Goal: Complete application form

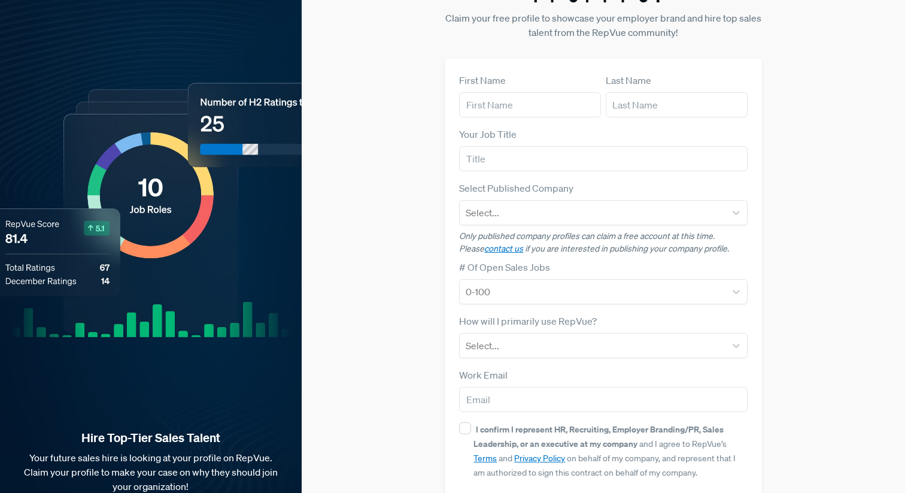
scroll to position [35, 0]
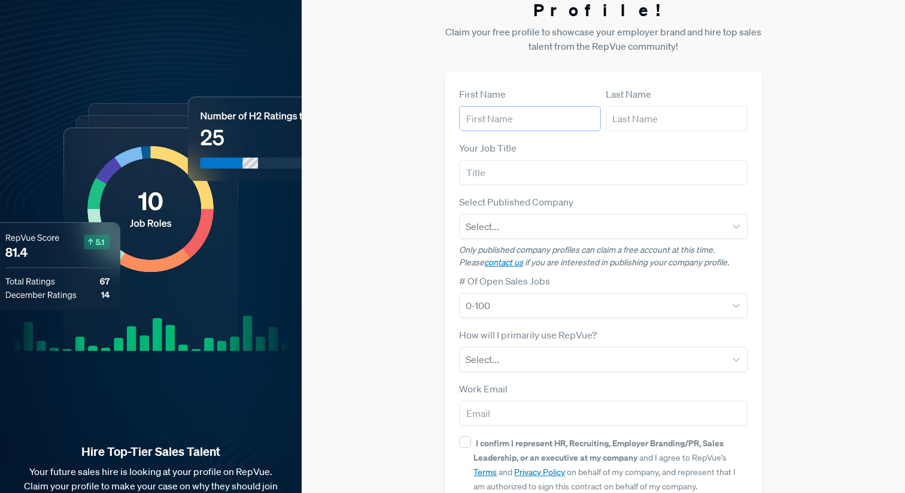
click at [533, 106] on input "text" at bounding box center [530, 118] width 142 height 25
type input "Gabija"
type input "Marganavice"
click at [526, 163] on input "text" at bounding box center [603, 172] width 288 height 25
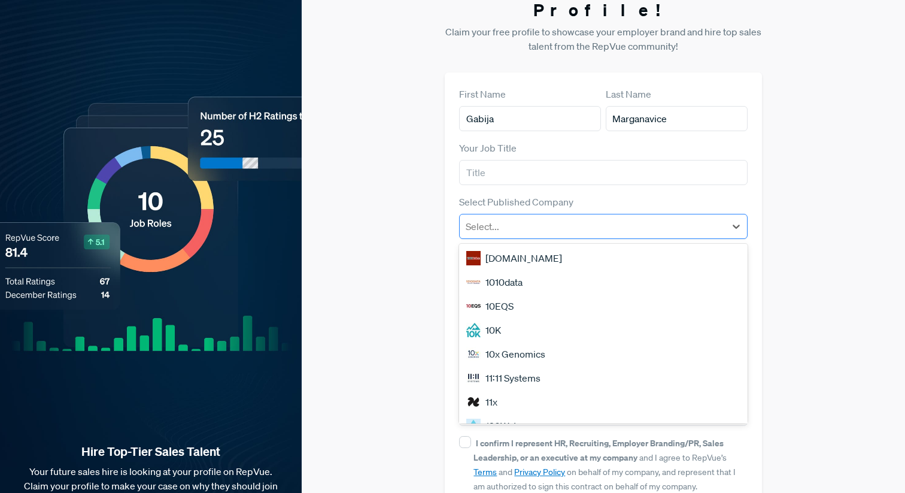
click at [515, 218] on div at bounding box center [592, 226] width 253 height 17
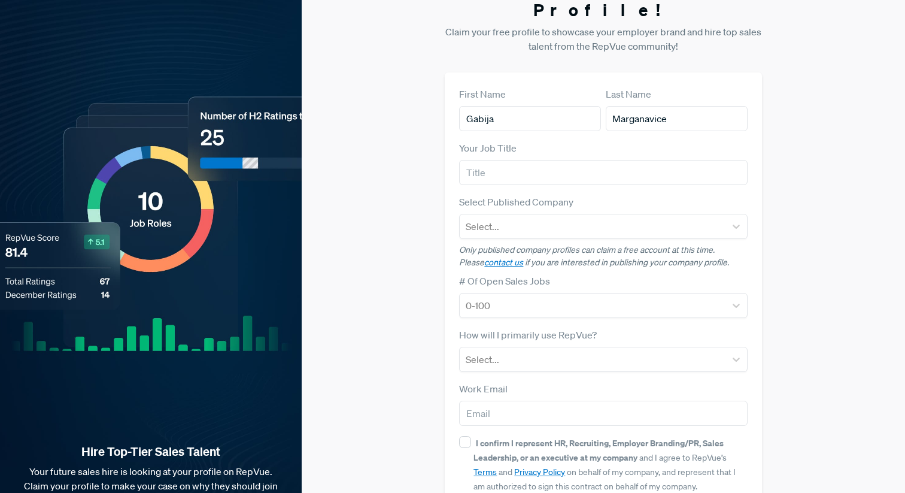
click at [423, 301] on div "Claim your Free Profile! Claim your free profile to showcase your employer bran…" at bounding box center [603, 266] width 603 height 602
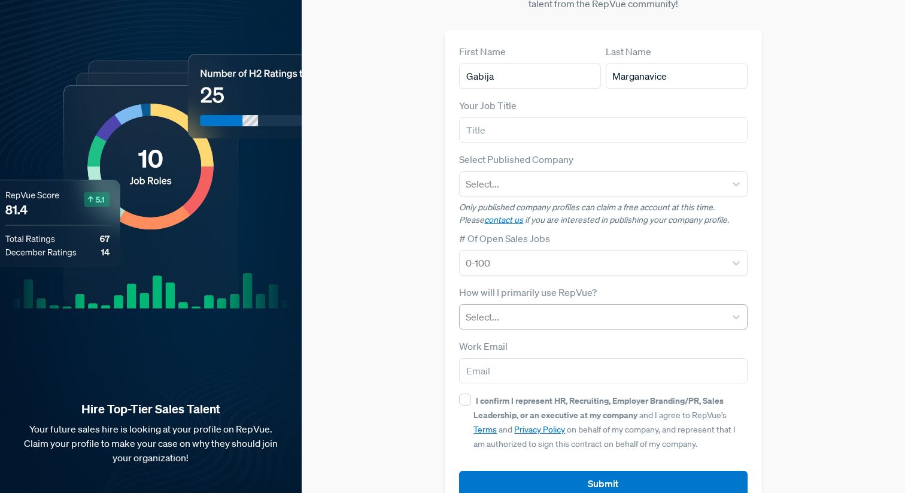
scroll to position [89, 0]
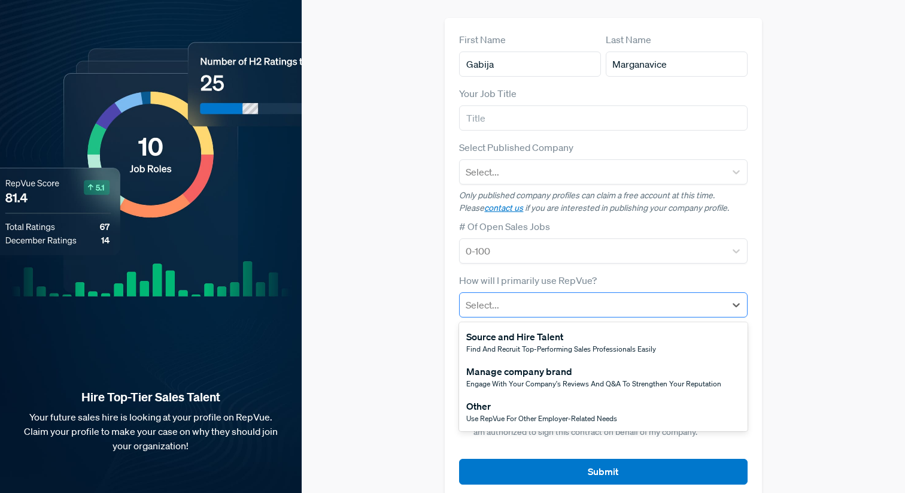
click at [505, 296] on div at bounding box center [592, 304] width 253 height 17
click at [503, 364] on div "Manage company brand" at bounding box center [593, 371] width 255 height 14
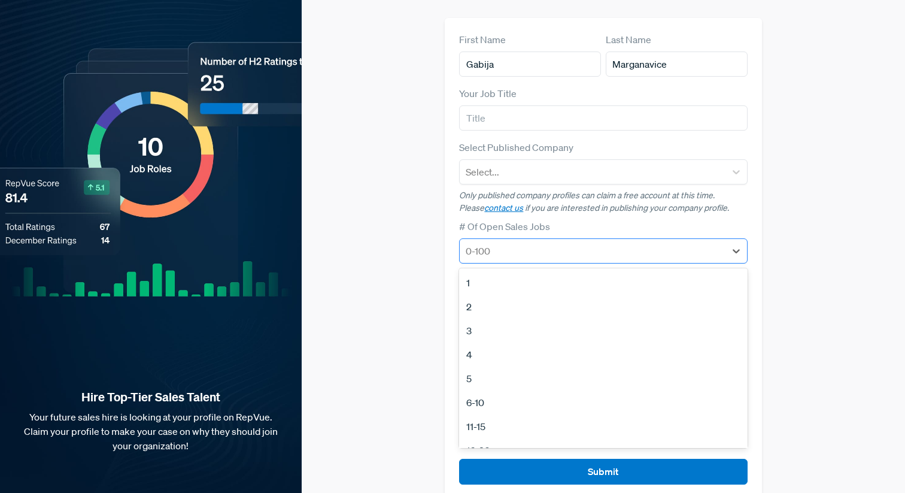
click at [518, 242] on div at bounding box center [592, 250] width 253 height 17
click at [471, 294] on div "2" at bounding box center [603, 306] width 288 height 24
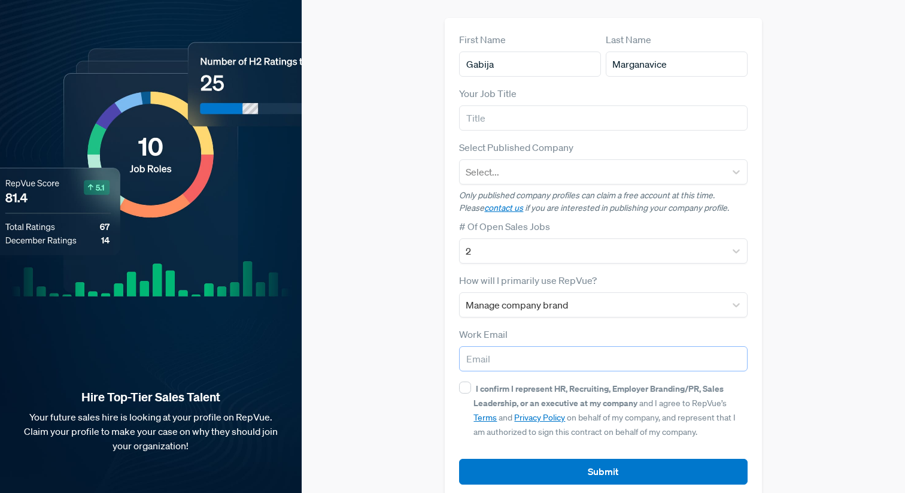
click at [495, 346] on input "email" at bounding box center [603, 358] width 288 height 25
type input "[EMAIL_ADDRESS]"
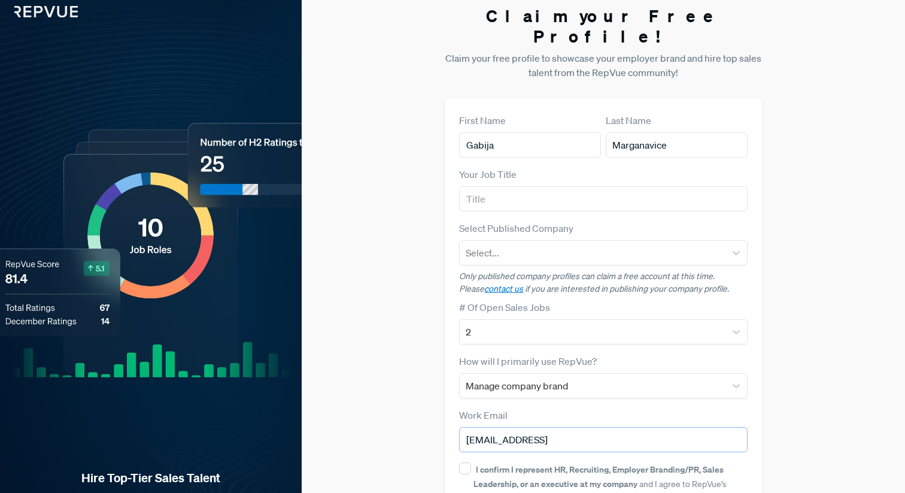
scroll to position [0, 0]
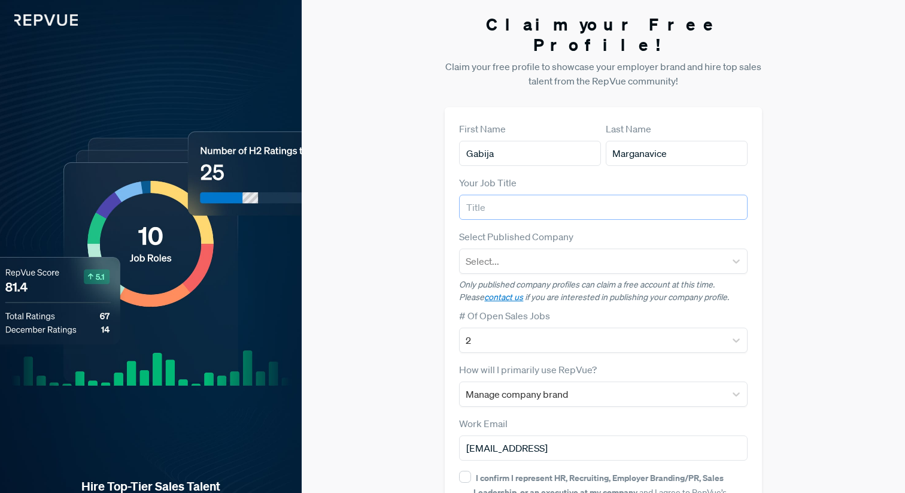
click at [532, 195] on input "text" at bounding box center [603, 207] width 288 height 25
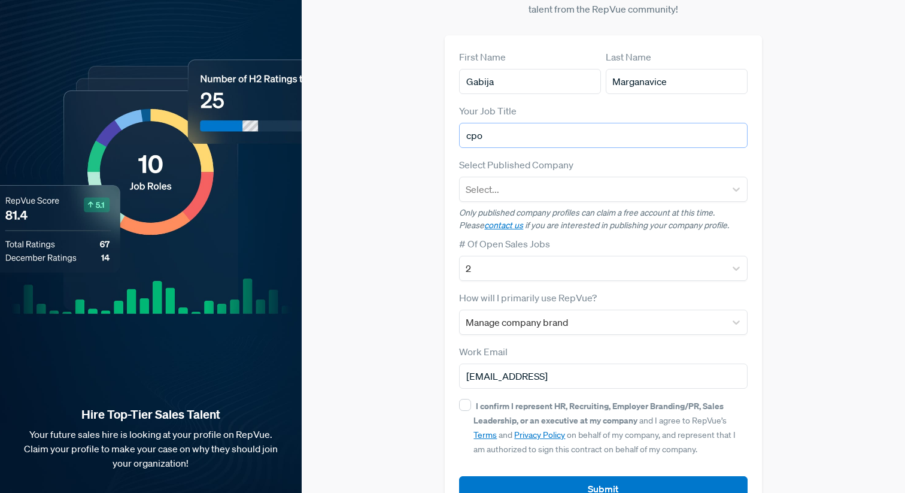
scroll to position [89, 0]
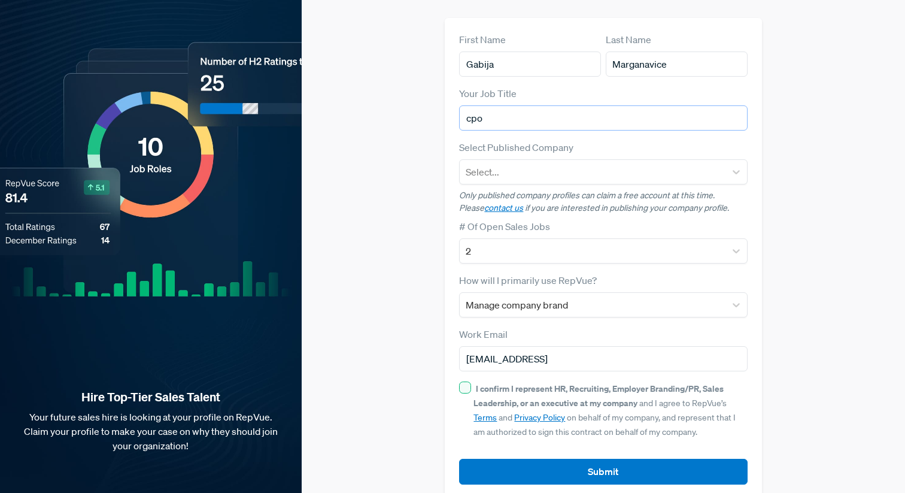
type input "cpo"
click at [469, 381] on input "I confirm I represent HR, Recruiting, Employer Branding/PR, Sales Leadership, o…" at bounding box center [465, 387] width 12 height 12
checkbox input "true"
drag, startPoint x: 515, startPoint y: 104, endPoint x: 351, endPoint y: 91, distance: 164.5
click at [351, 91] on div "Claim your Free Profile! Claim your free profile to showcase your employer bran…" at bounding box center [603, 212] width 603 height 602
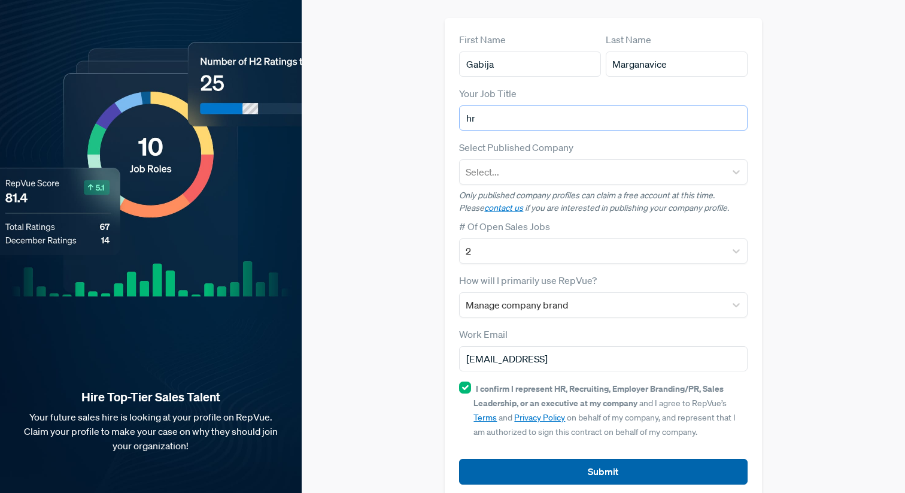
type input "hr"
click at [557, 458] on button "Submit" at bounding box center [603, 471] width 288 height 26
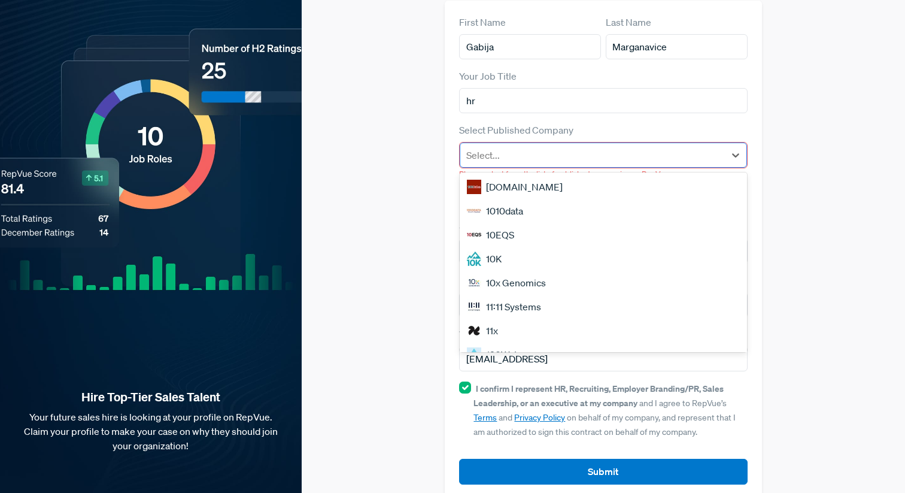
click at [515, 147] on div at bounding box center [592, 155] width 252 height 17
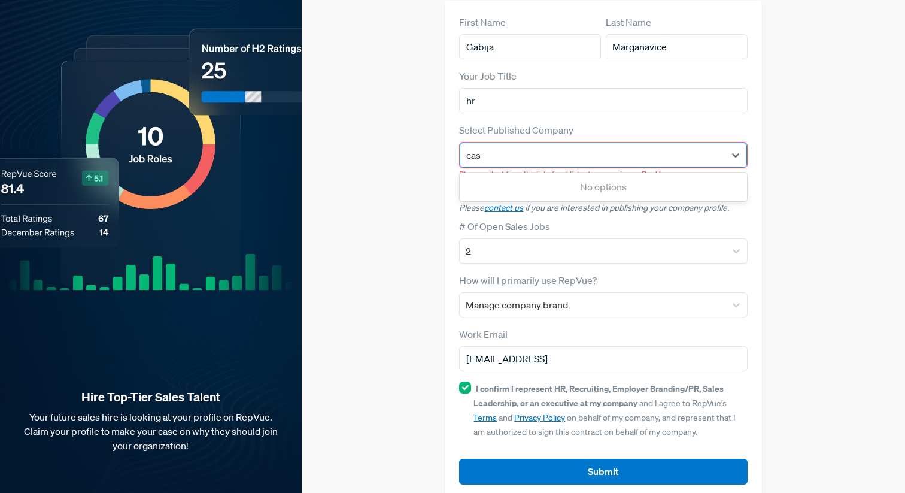
type input "cast"
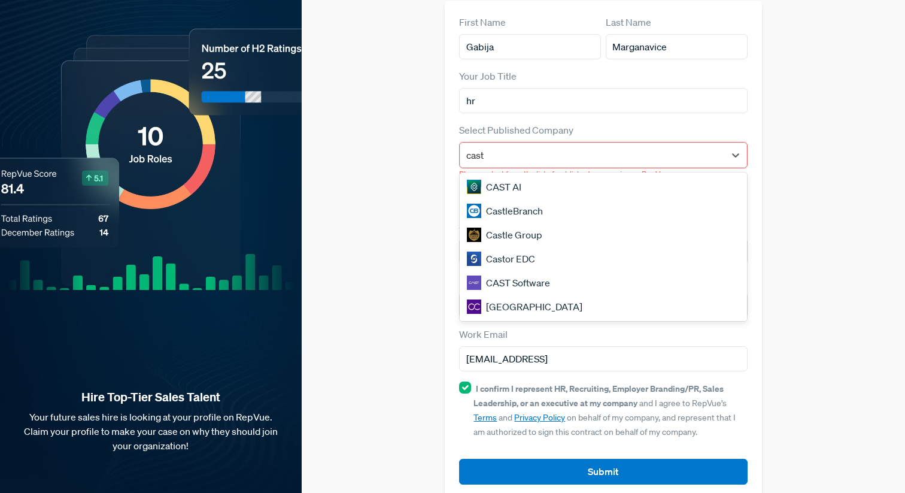
click at [547, 175] on div "CAST AI" at bounding box center [603, 187] width 287 height 24
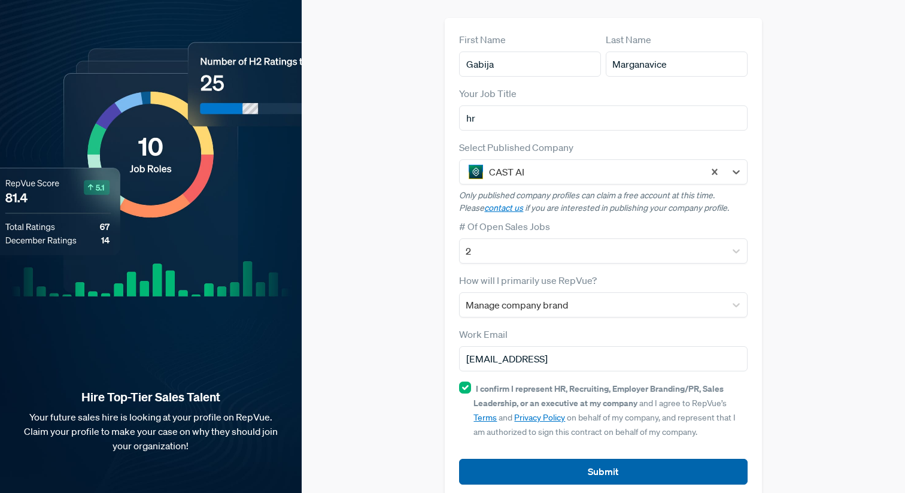
click at [562, 458] on button "Submit" at bounding box center [603, 471] width 288 height 26
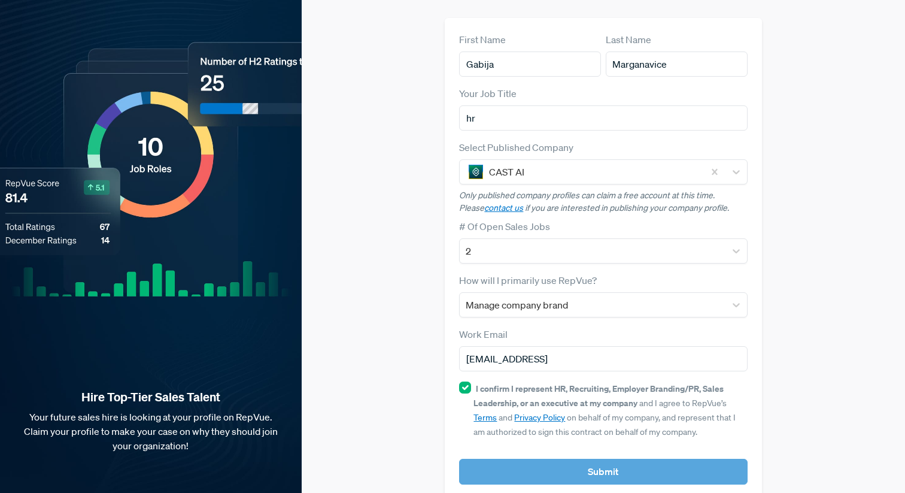
scroll to position [104, 0]
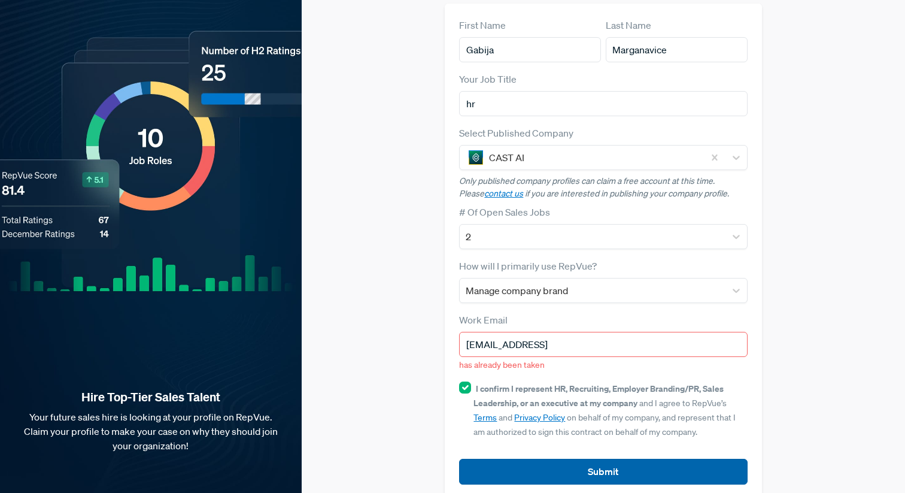
click at [563, 458] on button "Submit" at bounding box center [603, 471] width 288 height 26
